Goal: Task Accomplishment & Management: Use online tool/utility

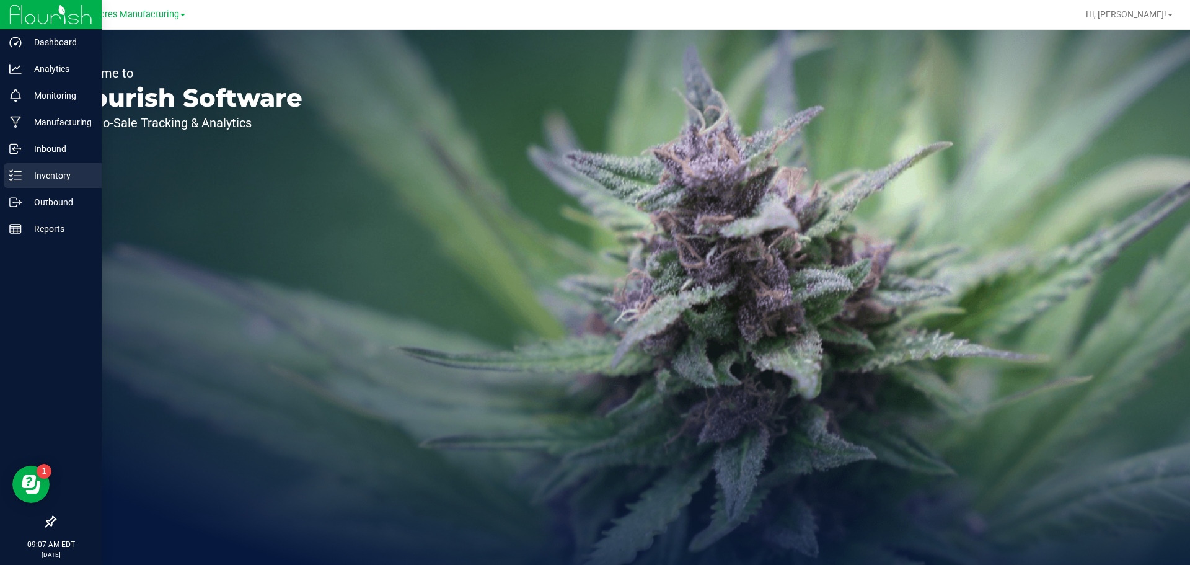
click at [23, 171] on p "Inventory" at bounding box center [59, 175] width 74 height 15
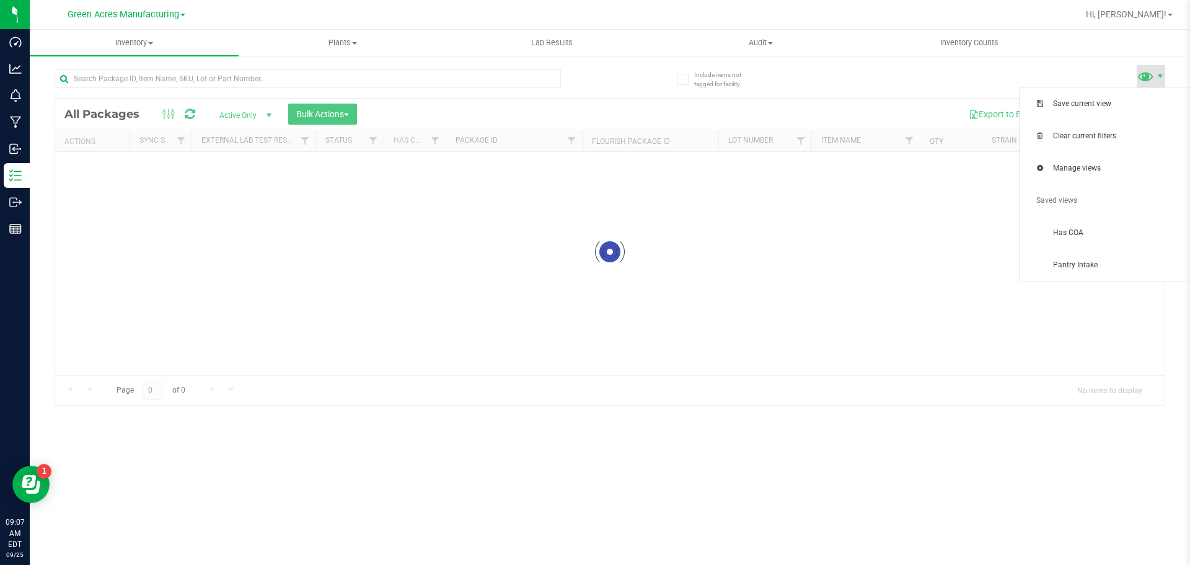
click at [1164, 82] on span at bounding box center [1151, 76] width 29 height 22
click at [1098, 276] on span "Pantry Intake" at bounding box center [1104, 265] width 155 height 25
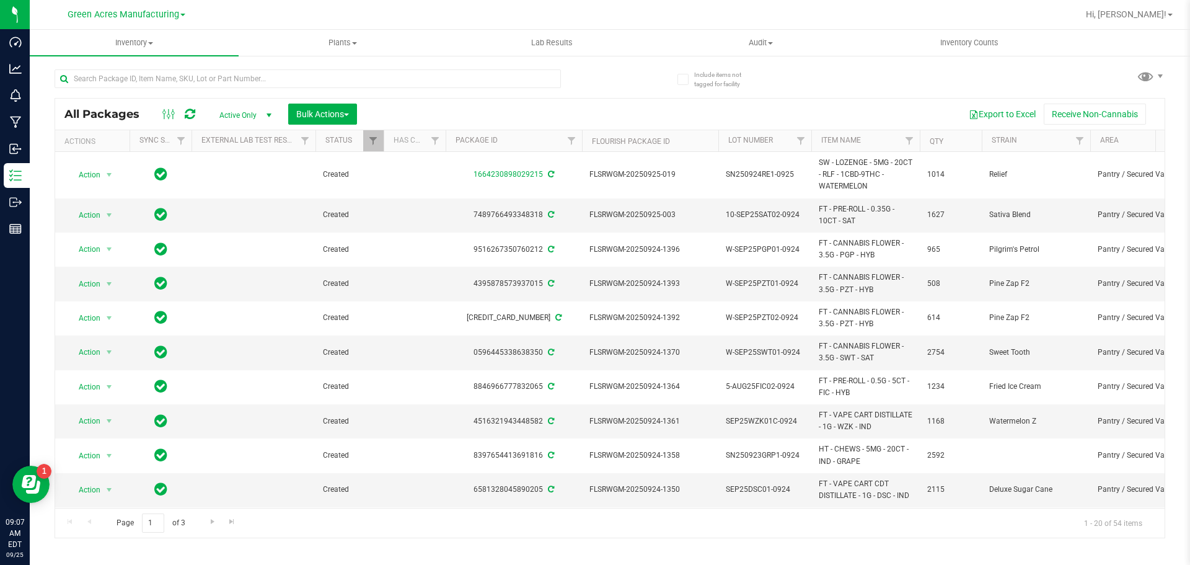
click at [955, 64] on div "All Packages Active Only Active Only Lab Samples Locked All External Internal B…" at bounding box center [610, 298] width 1111 height 480
click at [1021, 113] on button "Export to Excel" at bounding box center [1002, 114] width 83 height 21
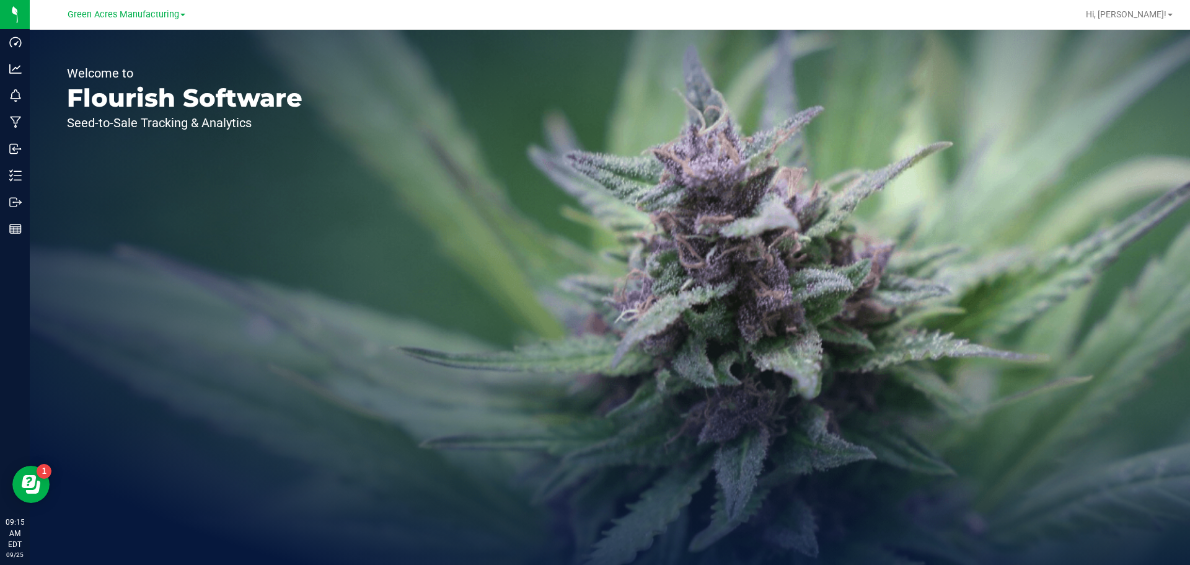
click at [32, 175] on div "Welcome to Flourish Software Seed-to-Sale Tracking & Analytics" at bounding box center [185, 297] width 310 height 535
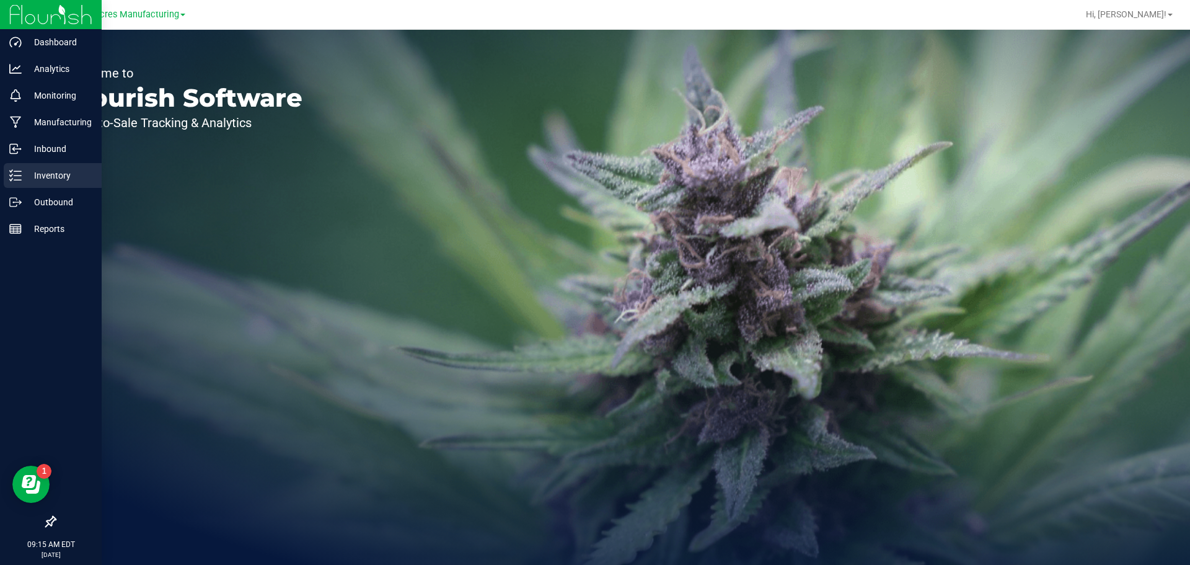
click at [19, 175] on line at bounding box center [17, 175] width 7 height 0
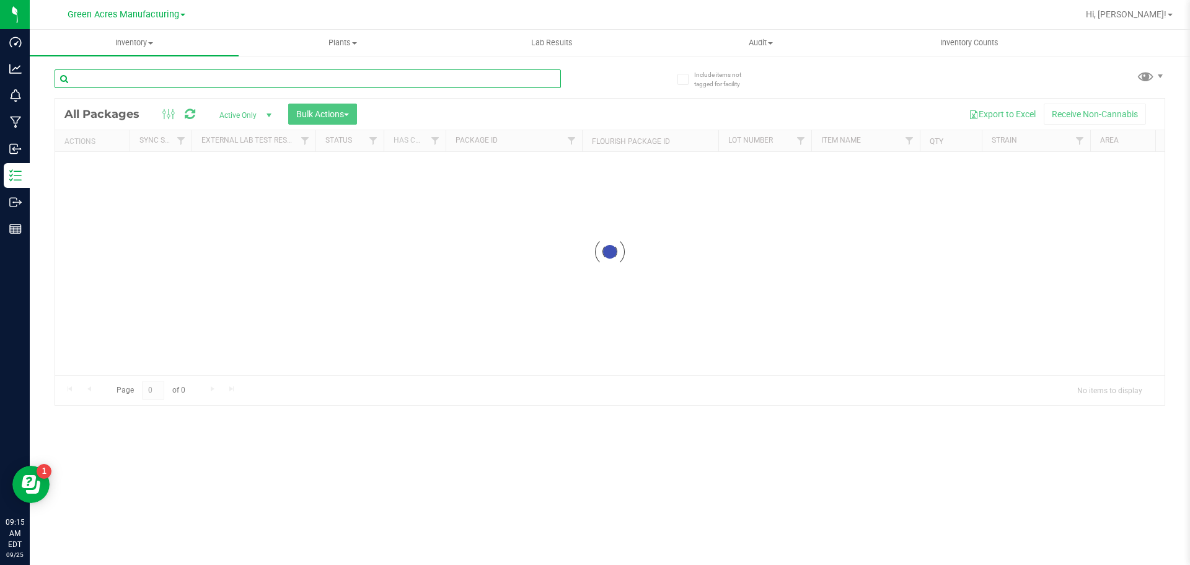
click at [431, 78] on input "text" at bounding box center [308, 78] width 506 height 19
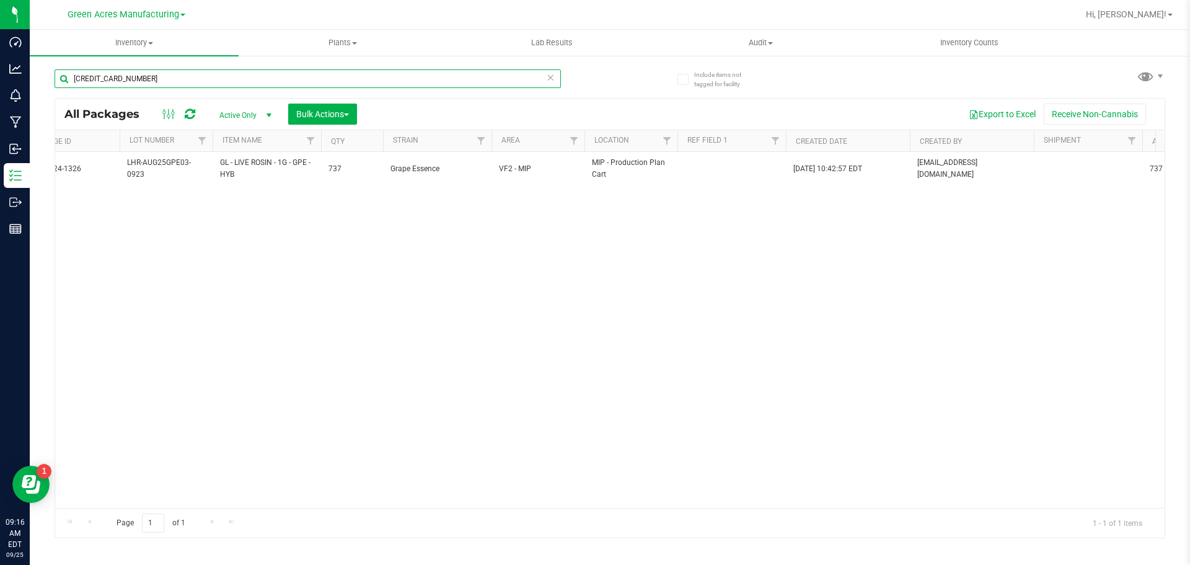
scroll to position [0, 598]
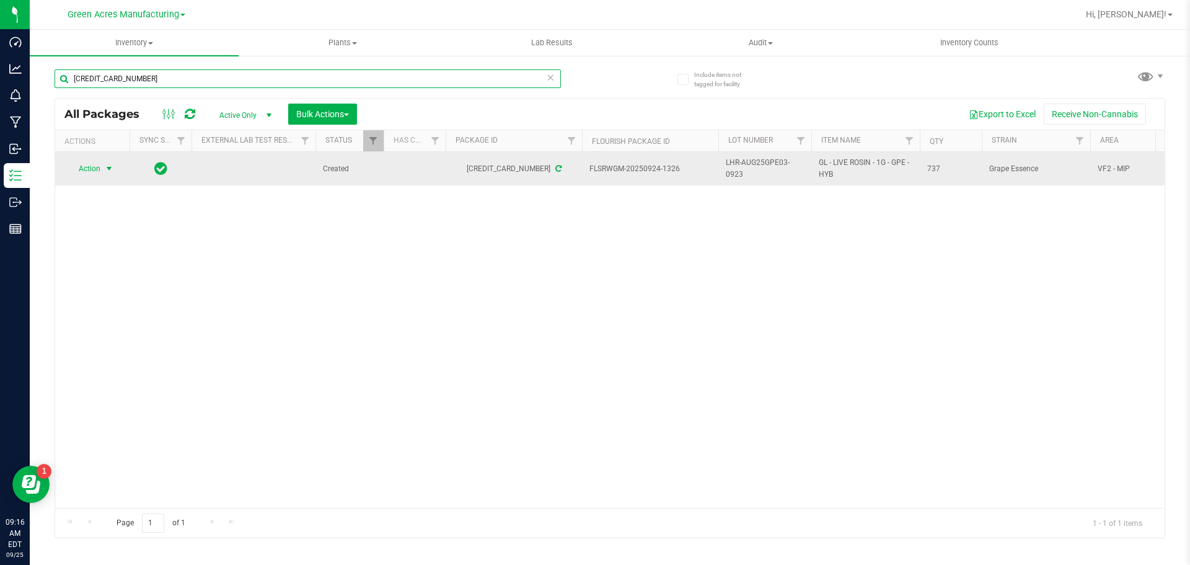
type input "3694676934962236"
click at [108, 167] on span "select" at bounding box center [109, 169] width 10 height 10
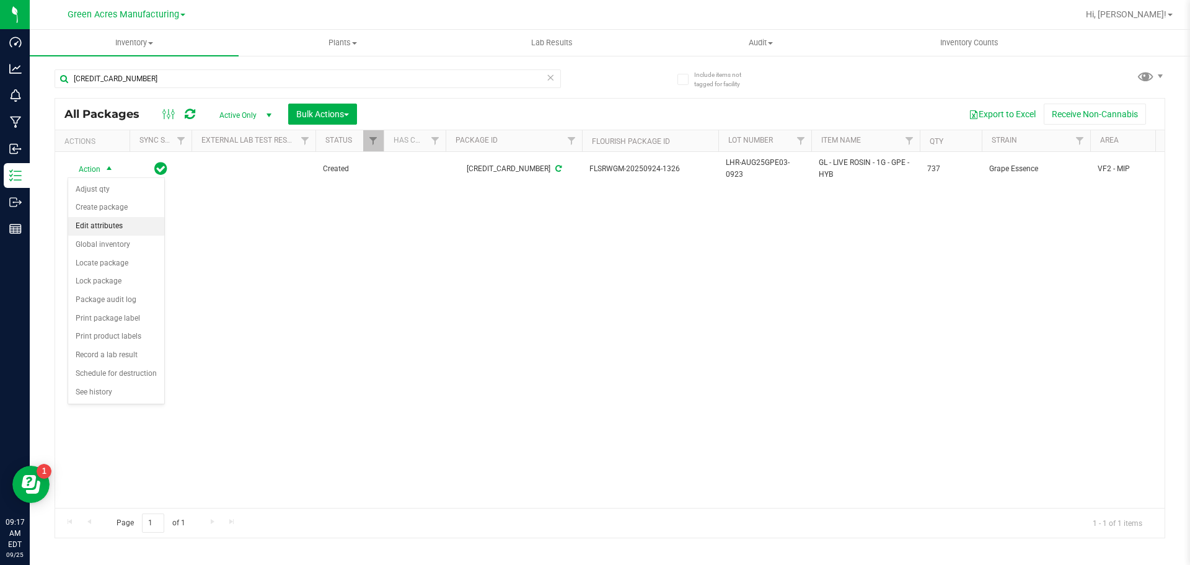
click at [129, 231] on li "Edit attributes" at bounding box center [116, 226] width 96 height 19
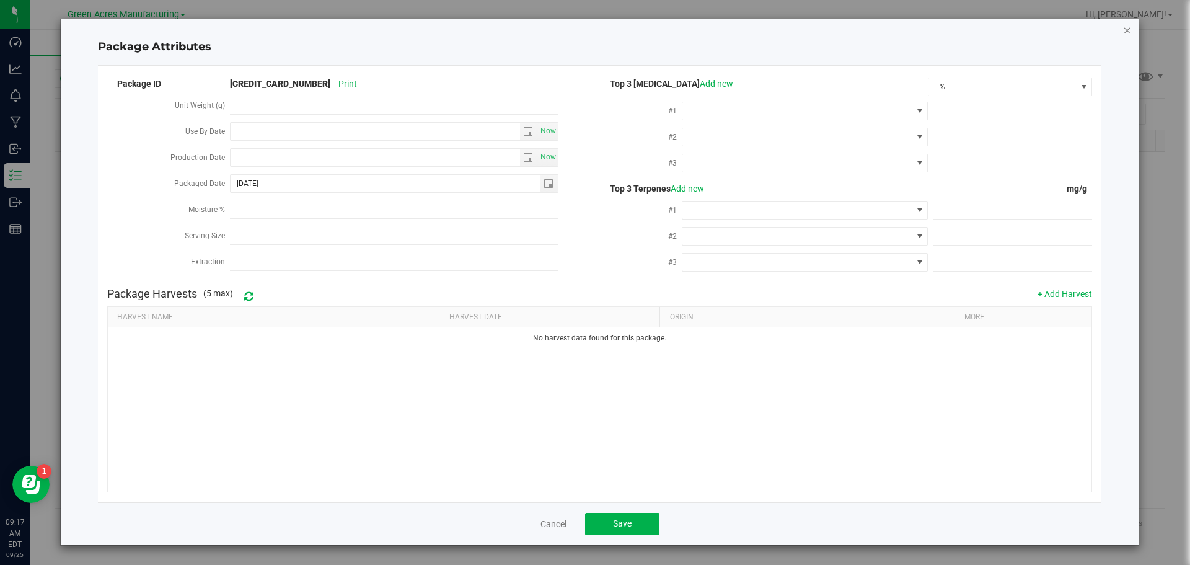
click at [1124, 37] on icon "Close modal" at bounding box center [1127, 29] width 9 height 15
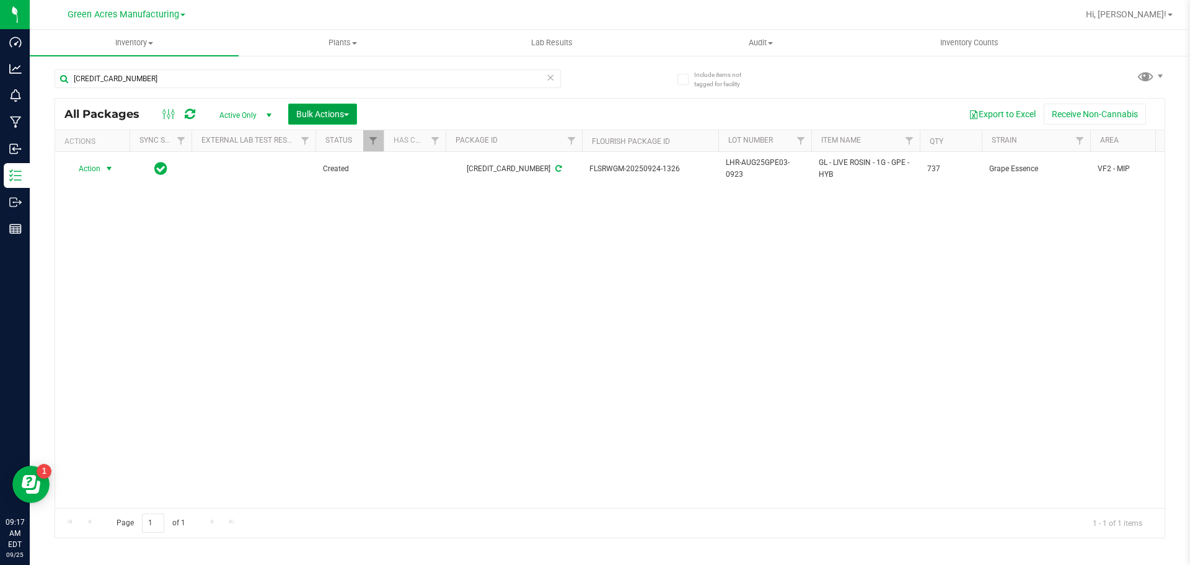
click at [357, 107] on button "Bulk Actions" at bounding box center [322, 114] width 69 height 21
click at [227, 198] on div "Action Action Adjust qty Create package Edit attributes Global inventory Locate…" at bounding box center [610, 330] width 1110 height 356
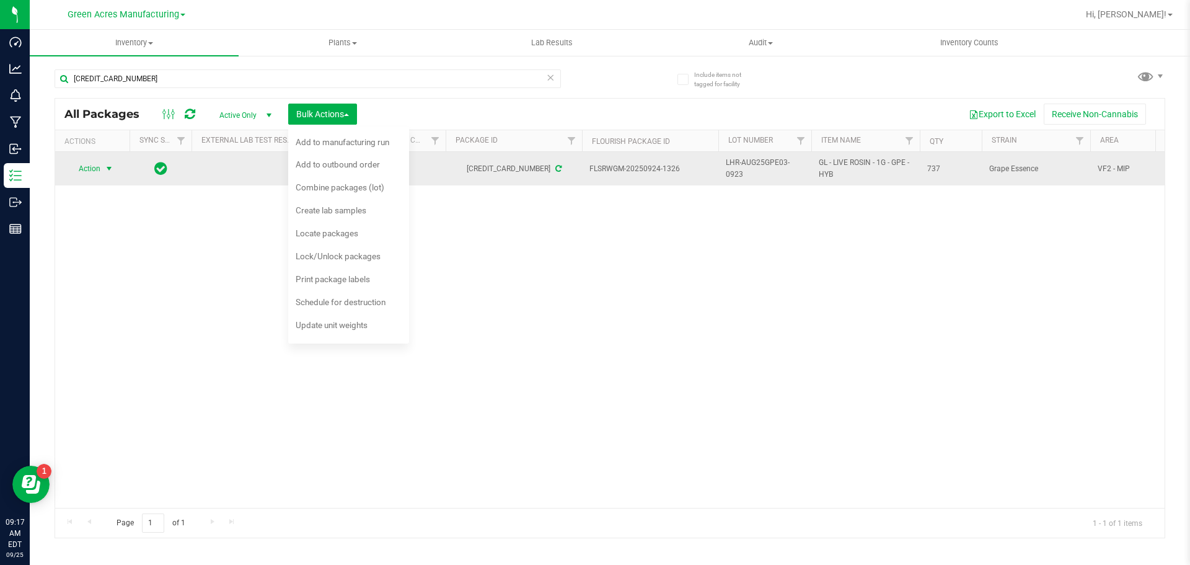
click at [99, 167] on span "Action" at bounding box center [84, 168] width 33 height 17
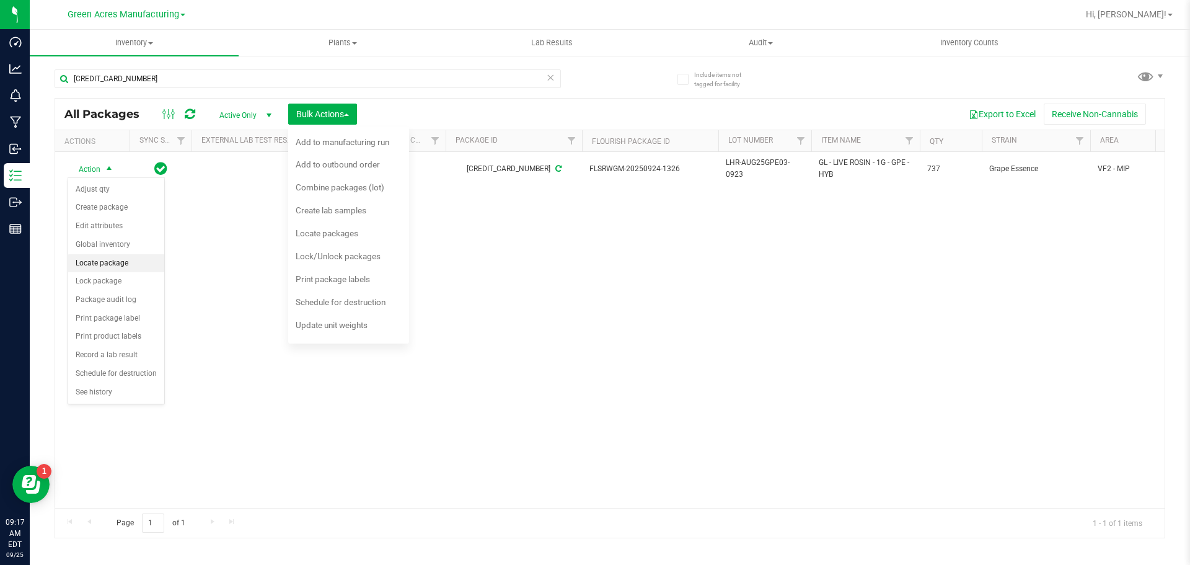
click at [119, 259] on li "Locate package" at bounding box center [116, 263] width 96 height 19
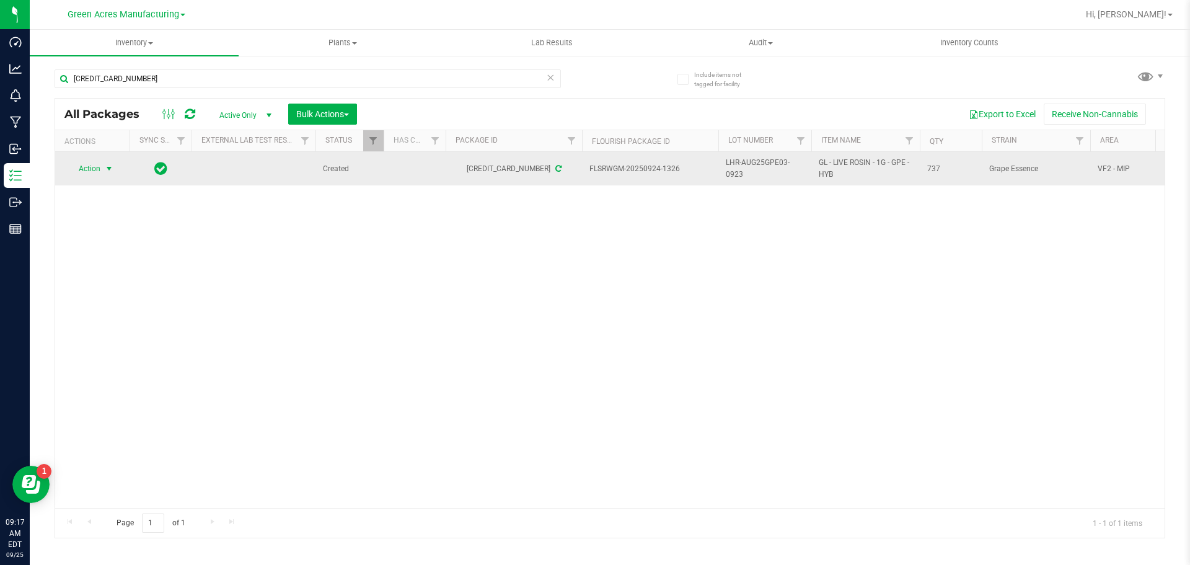
click at [88, 171] on span "Action" at bounding box center [84, 168] width 33 height 17
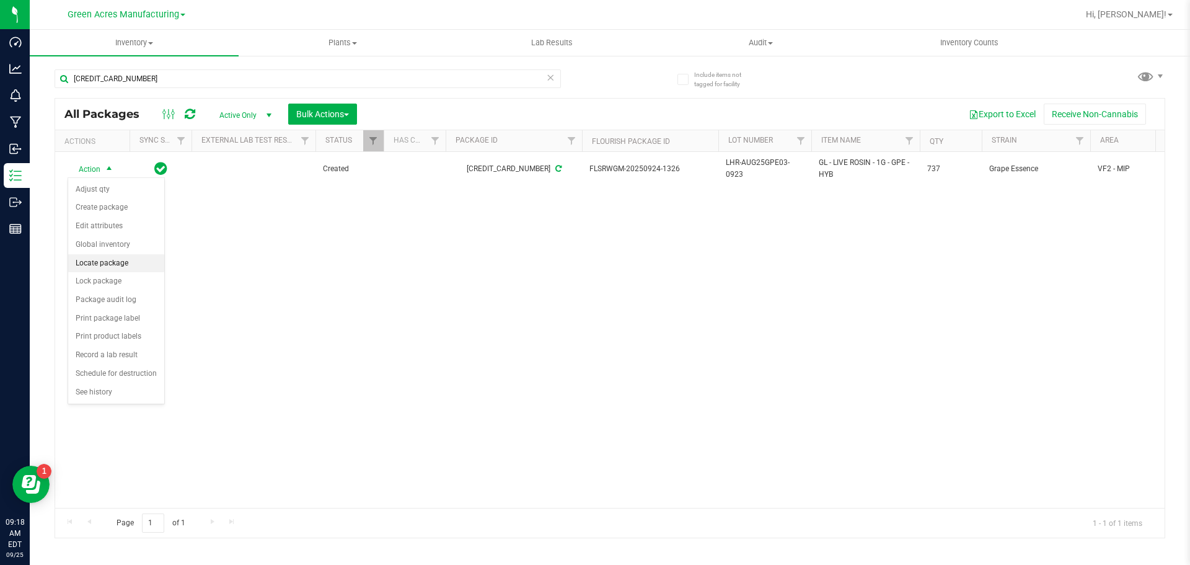
click at [132, 263] on li "Locate package" at bounding box center [116, 263] width 96 height 19
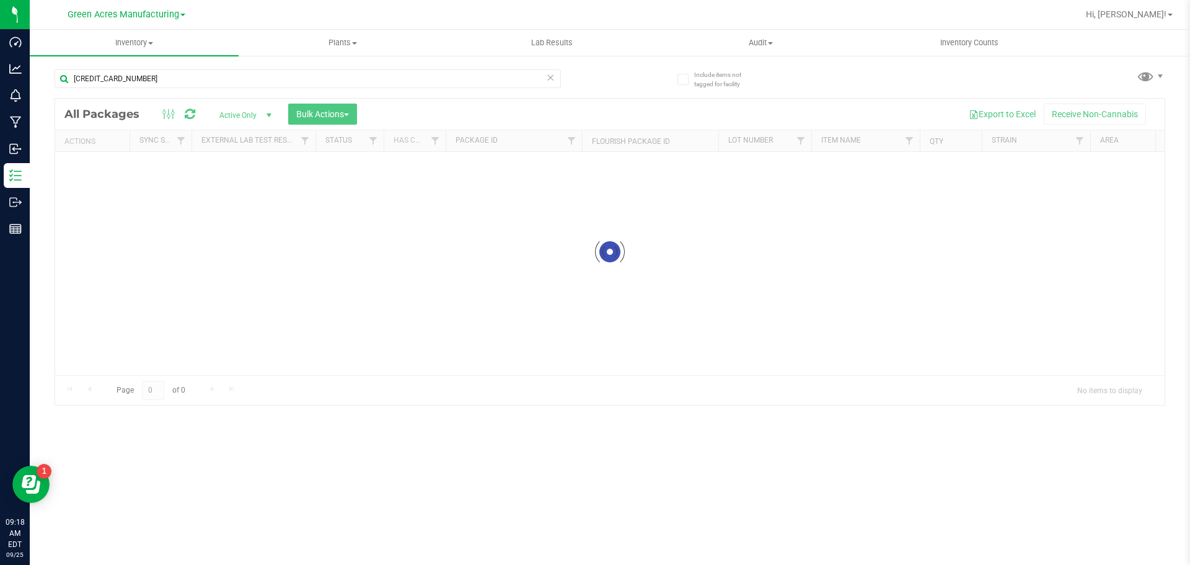
click at [337, 106] on div at bounding box center [610, 252] width 1110 height 306
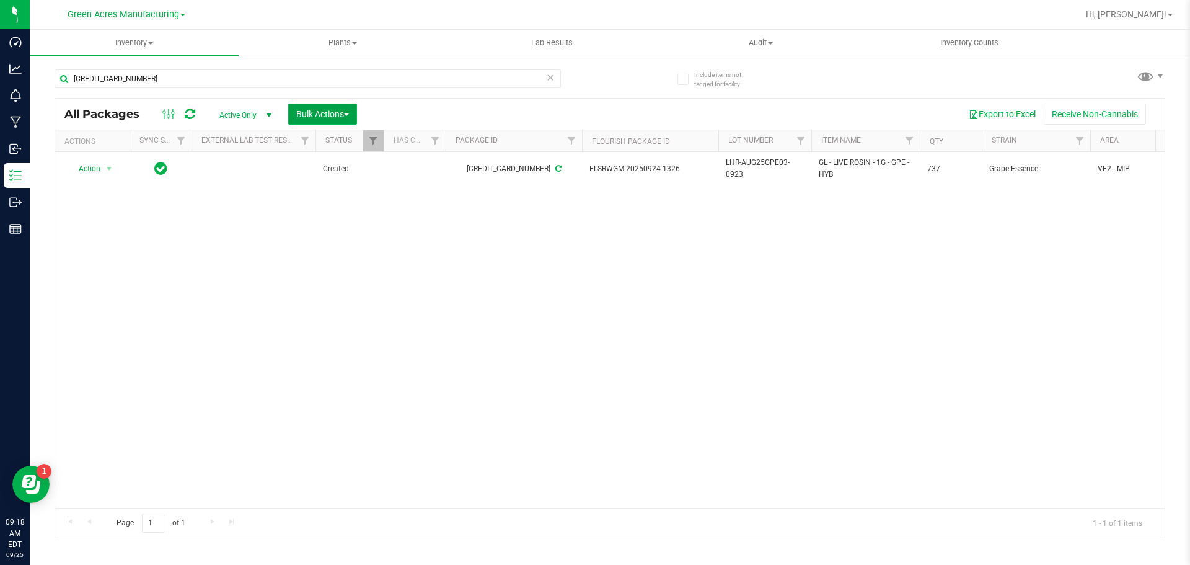
click at [342, 121] on button "Bulk Actions" at bounding box center [322, 114] width 69 height 21
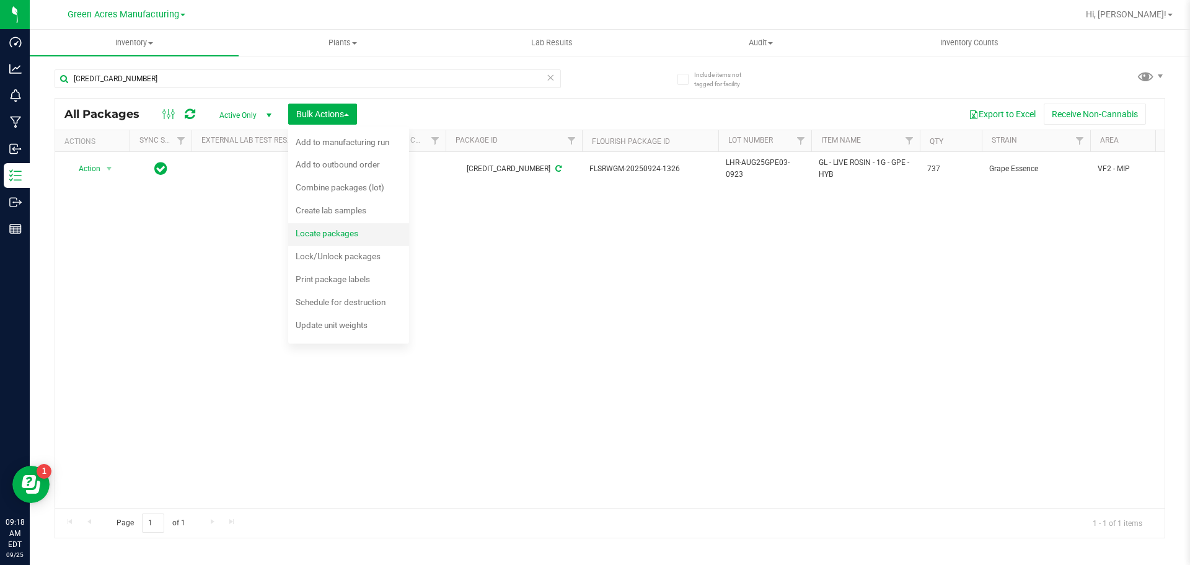
click at [331, 232] on span "Locate packages" at bounding box center [327, 233] width 63 height 10
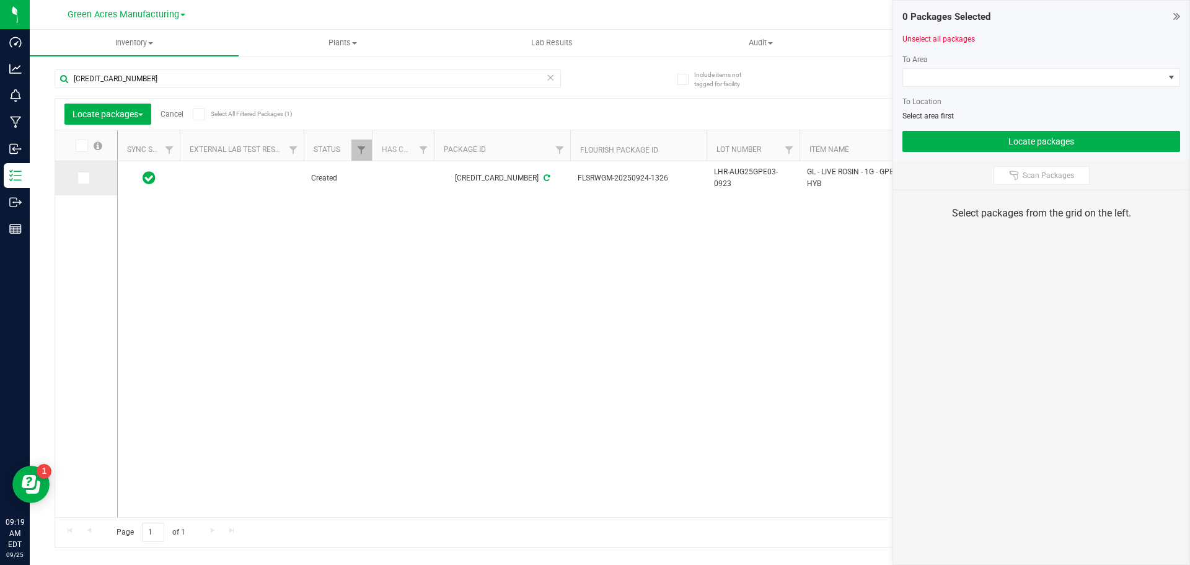
click at [81, 178] on icon at bounding box center [83, 178] width 8 height 0
click at [0, 0] on input "checkbox" at bounding box center [0, 0] width 0 height 0
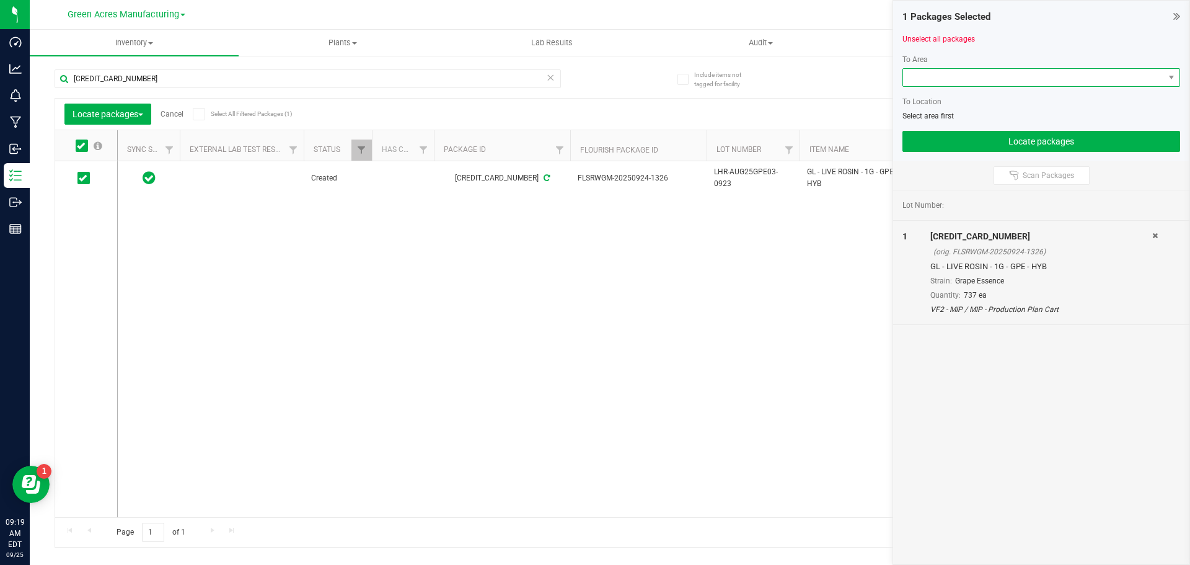
click at [991, 72] on span at bounding box center [1033, 77] width 261 height 17
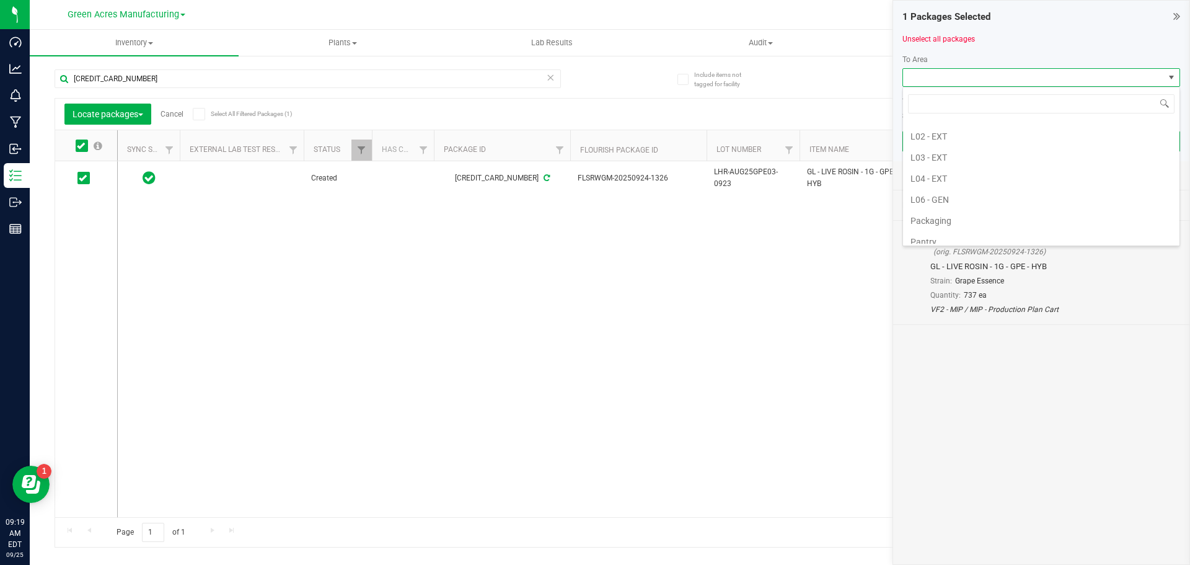
scroll to position [372, 0]
click at [982, 197] on li "Pantry / Secured Vault" at bounding box center [1041, 200] width 276 height 21
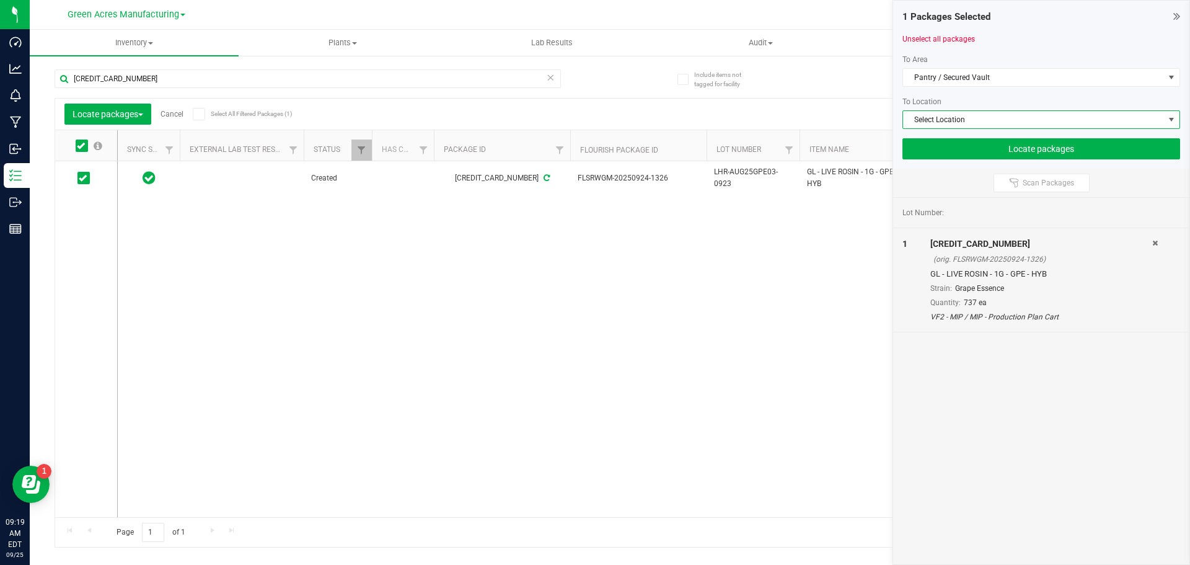
click at [956, 115] on span "Select Location" at bounding box center [1033, 119] width 261 height 17
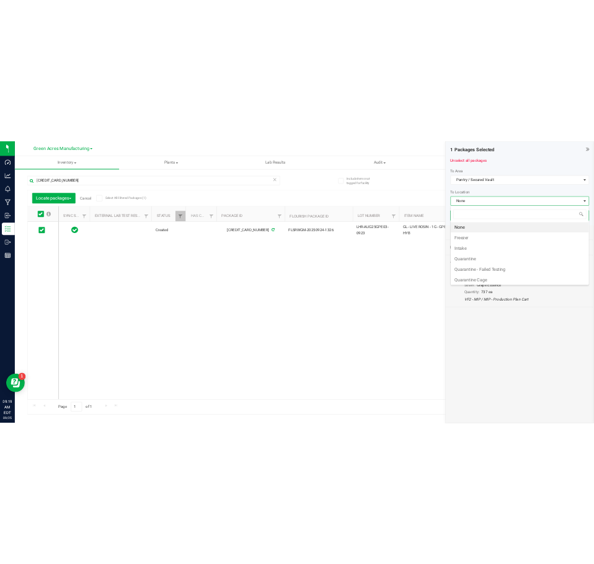
scroll to position [19, 278]
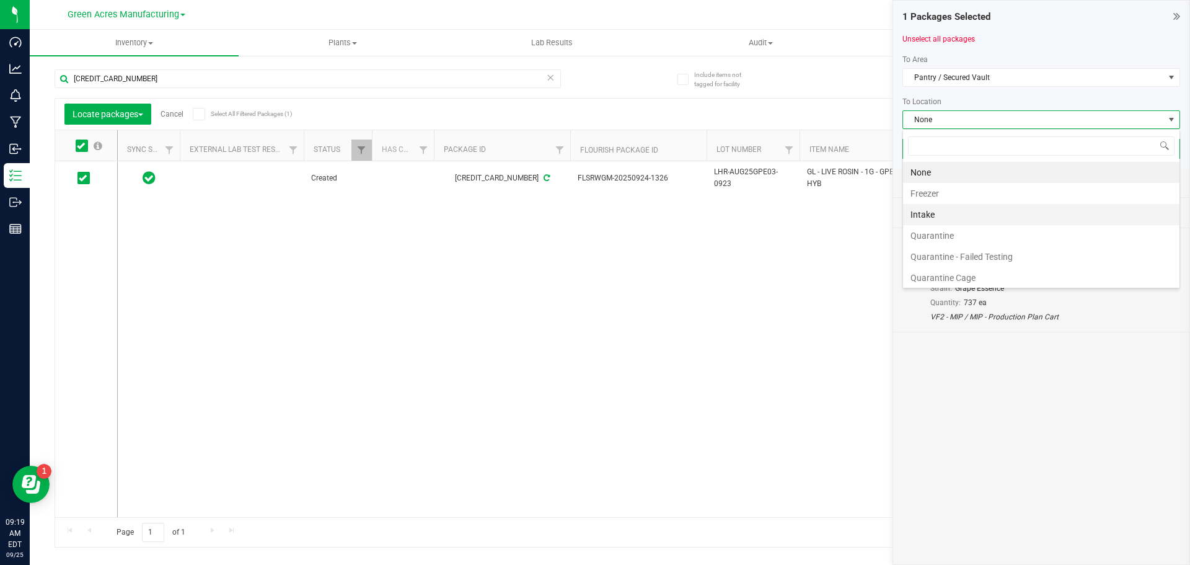
click at [953, 208] on li "Intake" at bounding box center [1041, 214] width 276 height 21
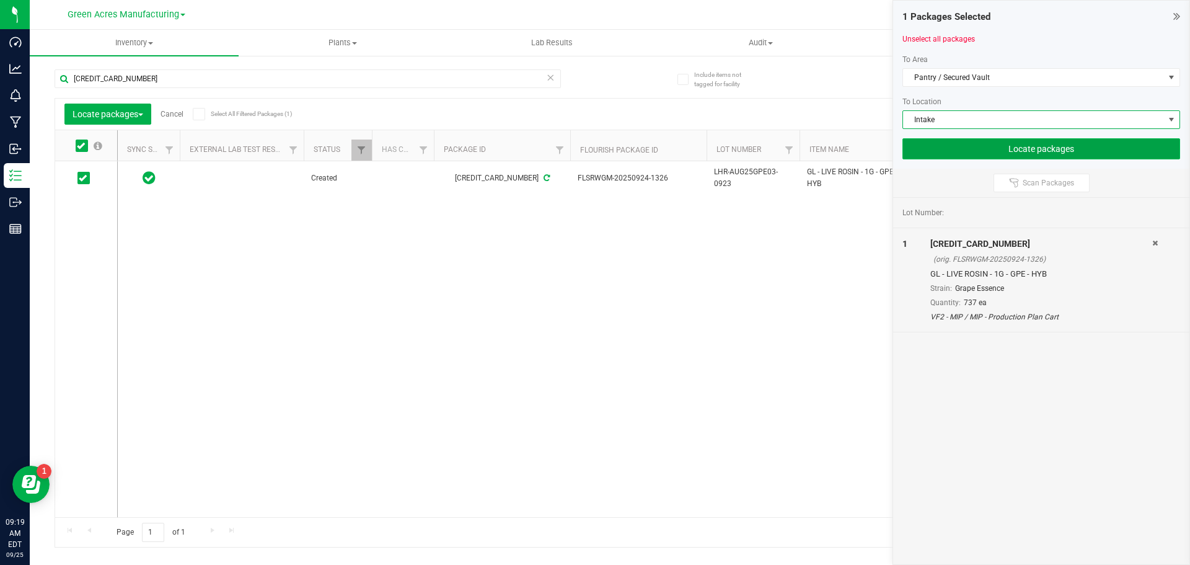
click at [953, 152] on button "Locate packages" at bounding box center [1042, 148] width 278 height 21
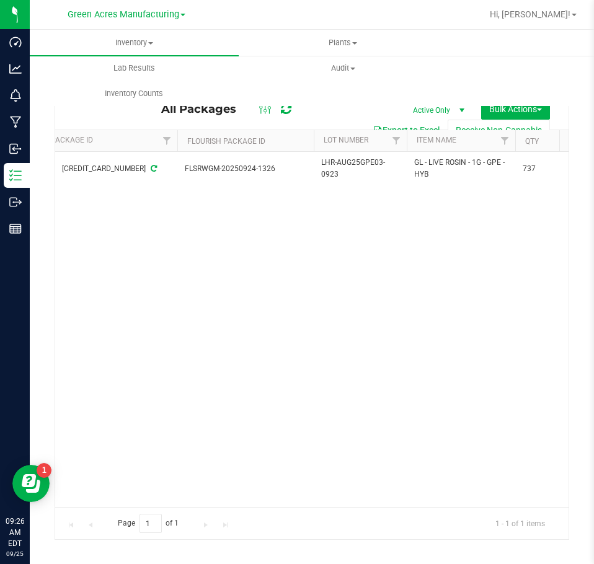
scroll to position [0, 446]
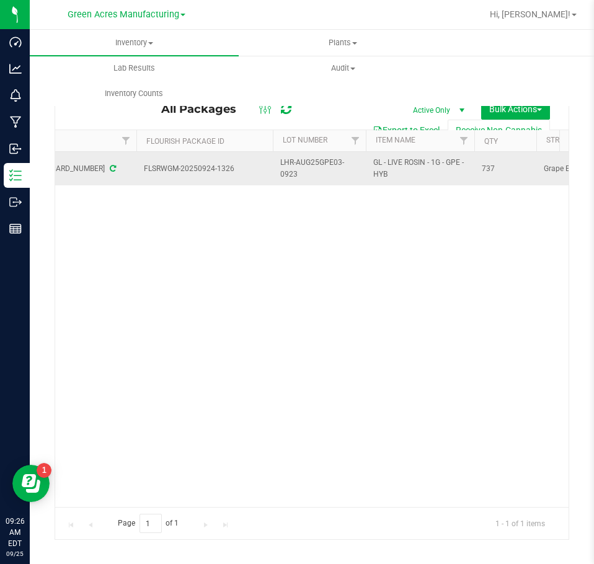
click at [315, 164] on span "LHR-AUG25GPE03-0923" at bounding box center [319, 169] width 78 height 24
click at [315, 164] on input "LHR-AUG25GPE03-0923" at bounding box center [316, 168] width 89 height 19
click at [350, 314] on div "Action Action Adjust qty Create package Edit attributes Global inventory Locate…" at bounding box center [311, 329] width 513 height 355
click at [424, 163] on span "GL - LIVE ROSIN - 1G - GPE - HYB" at bounding box center [420, 169] width 94 height 24
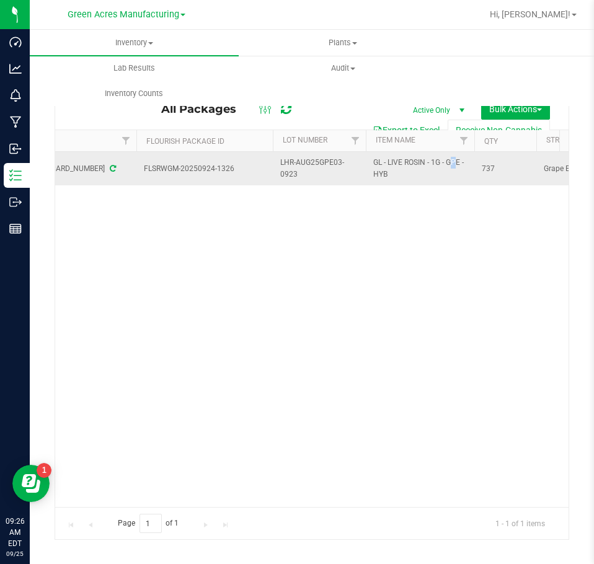
click at [424, 163] on span "GL - LIVE ROSIN - 1G - GPE - HYB" at bounding box center [420, 169] width 94 height 24
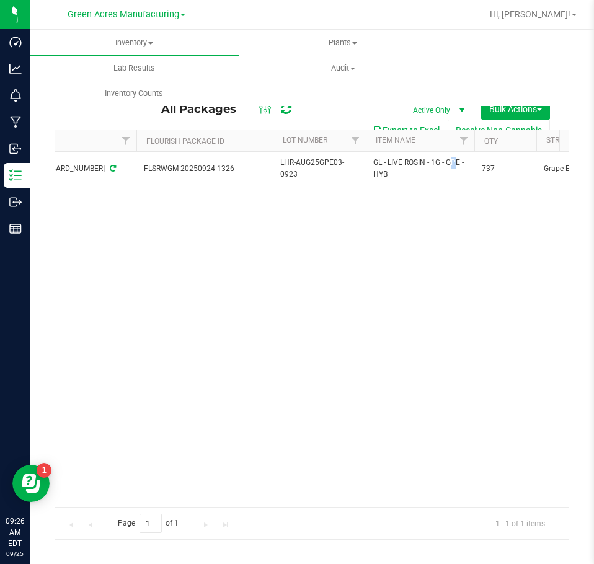
click at [151, 283] on div "Action Action Adjust qty Create package Edit attributes Global inventory Locate…" at bounding box center [311, 329] width 513 height 355
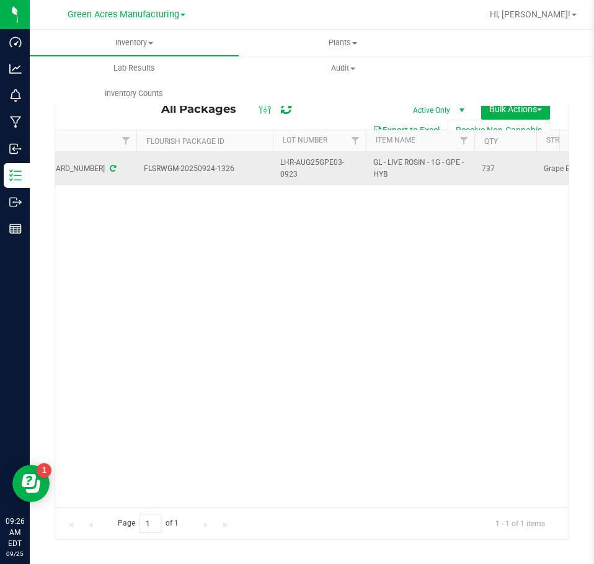
click at [417, 166] on span "GL - LIVE ROSIN - 1G - GPE - HYB" at bounding box center [420, 169] width 94 height 24
copy tr "GL - LIVE ROSIN - 1G - GPE - HYB"
click at [492, 166] on span "737" at bounding box center [505, 169] width 47 height 12
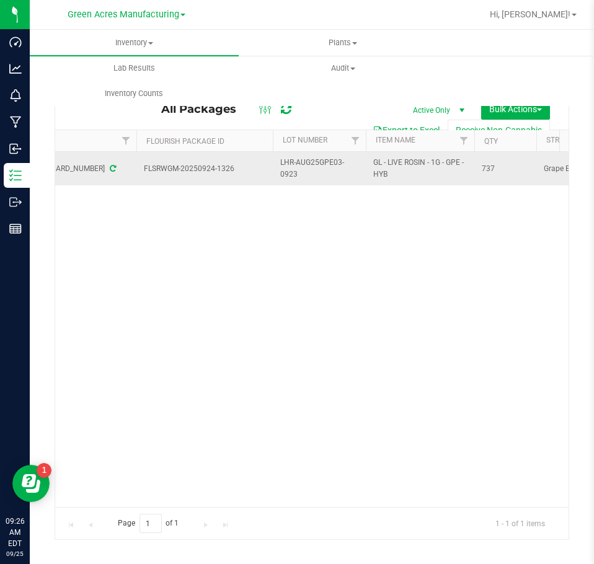
drag, startPoint x: 492, startPoint y: 166, endPoint x: 489, endPoint y: 172, distance: 6.7
click at [491, 167] on span "737" at bounding box center [505, 169] width 47 height 12
copy span "737"
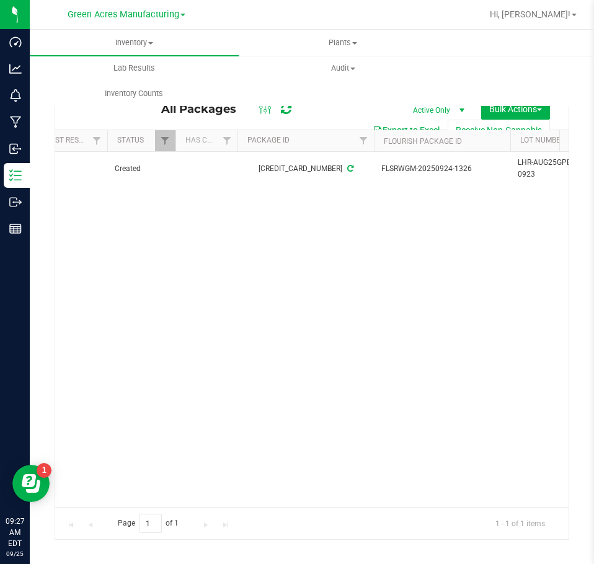
scroll to position [0, 201]
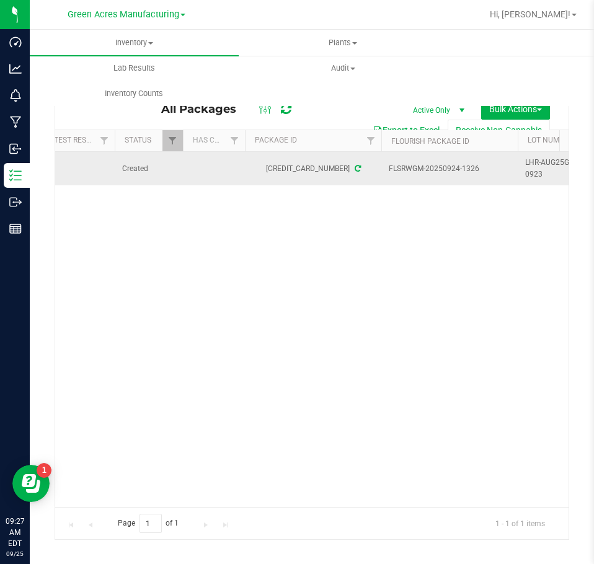
click at [299, 167] on div "3694676934962236" at bounding box center [313, 169] width 140 height 12
copy div "3694676934962236"
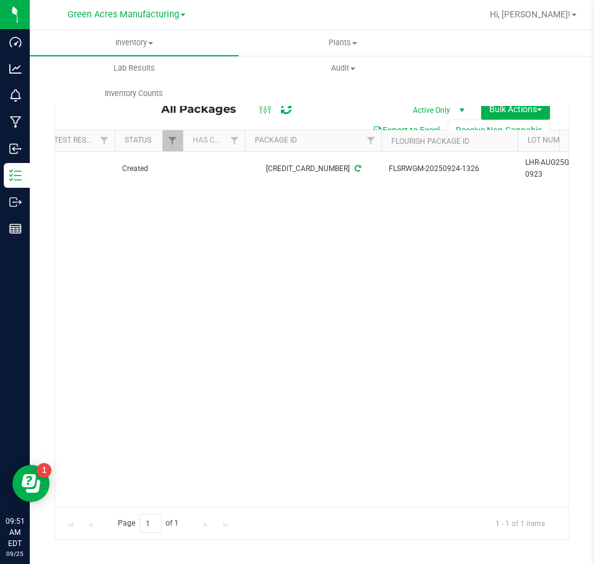
click at [179, 497] on div "Action Action Adjust qty Create package Edit attributes Global inventory Locate…" at bounding box center [311, 329] width 513 height 355
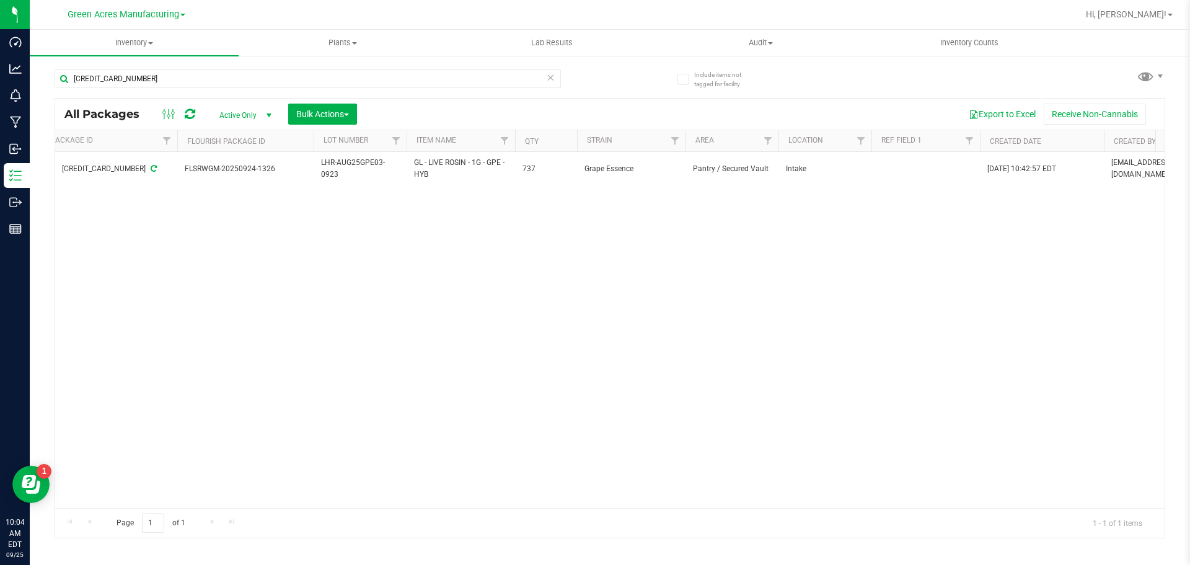
scroll to position [0, 0]
